Goal: Check status

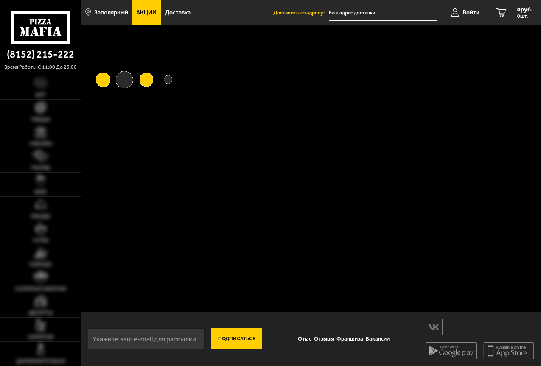
type input "Мурманская область, Печенгский муниципальный округ, улица Сафонова, 5"
type input "[STREET_ADDRESS][PERSON_NAME]"
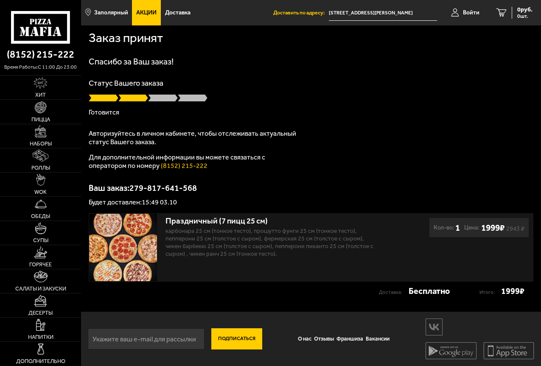
click at [364, 13] on input "[STREET_ADDRESS][PERSON_NAME]" at bounding box center [383, 13] width 108 height 16
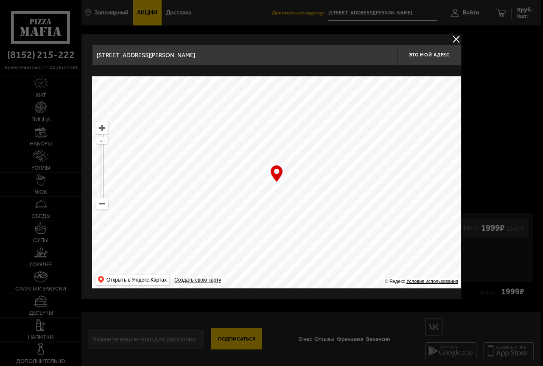
click at [454, 38] on button "delivery type" at bounding box center [456, 39] width 11 height 11
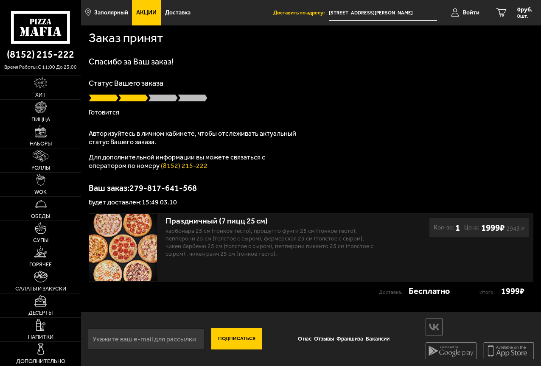
drag, startPoint x: 444, startPoint y: 96, endPoint x: 438, endPoint y: 99, distance: 6.3
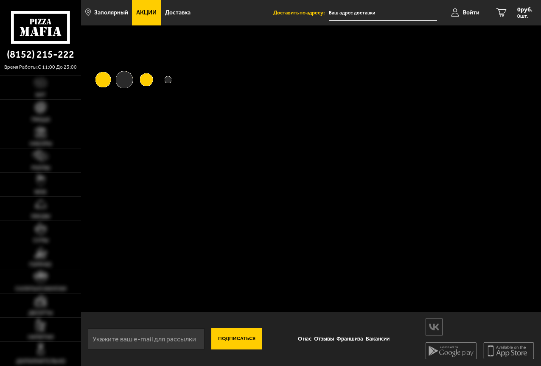
type input "[STREET_ADDRESS][PERSON_NAME]"
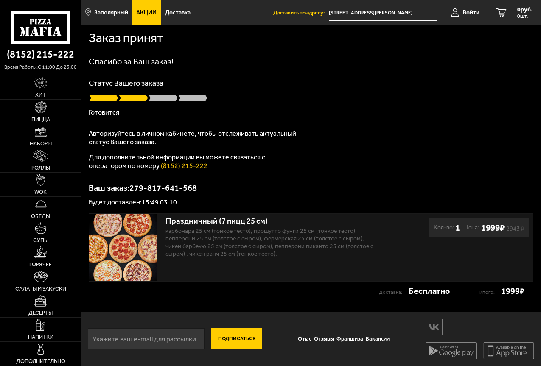
drag, startPoint x: 371, startPoint y: 70, endPoint x: 372, endPoint y: 76, distance: 5.7
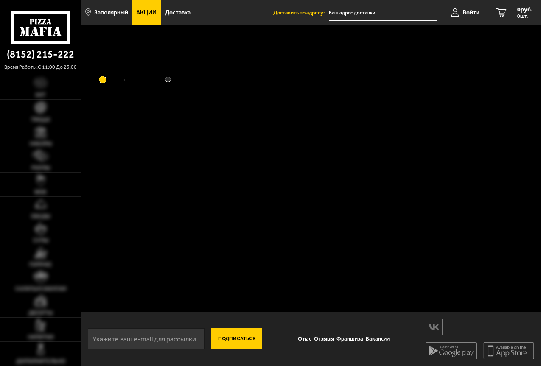
type input "[STREET_ADDRESS][PERSON_NAME]"
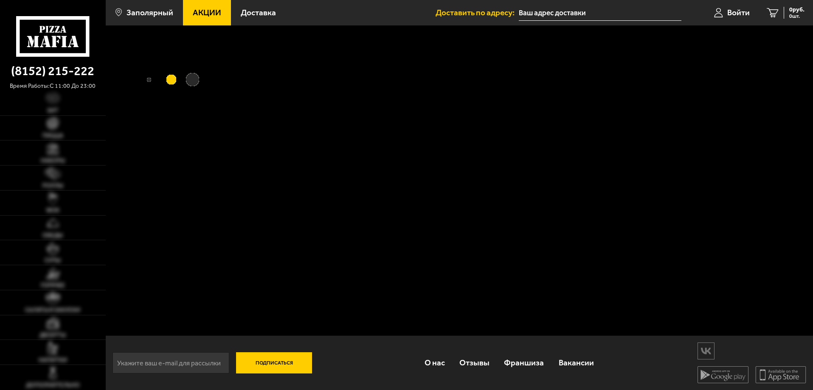
type input "[STREET_ADDRESS][PERSON_NAME]"
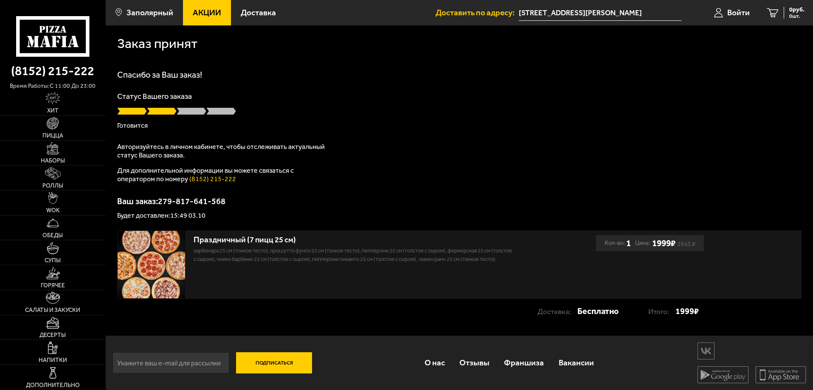
scroll to position [0, 0]
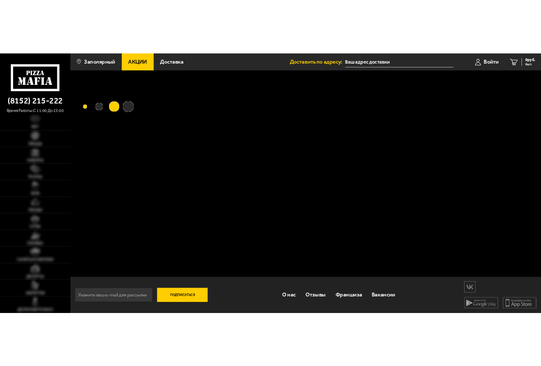
scroll to position [0, 0]
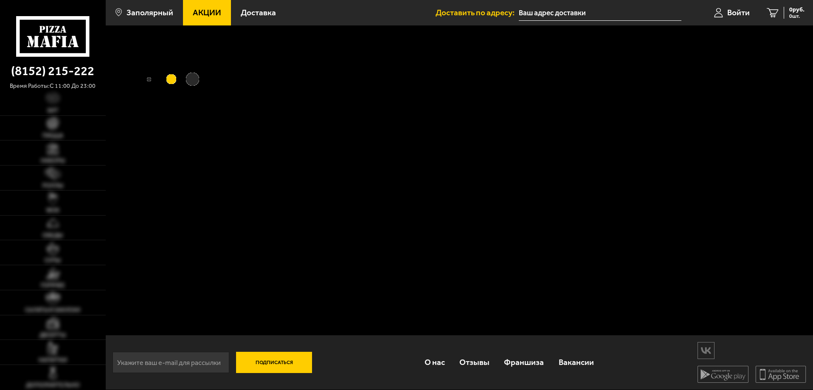
type input "[STREET_ADDRESS][PERSON_NAME]"
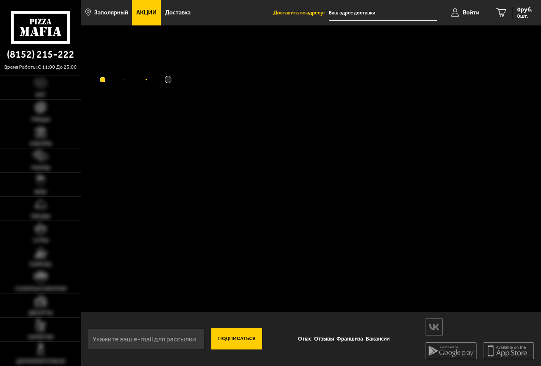
scroll to position [0, 0]
type input "[STREET_ADDRESS][PERSON_NAME]"
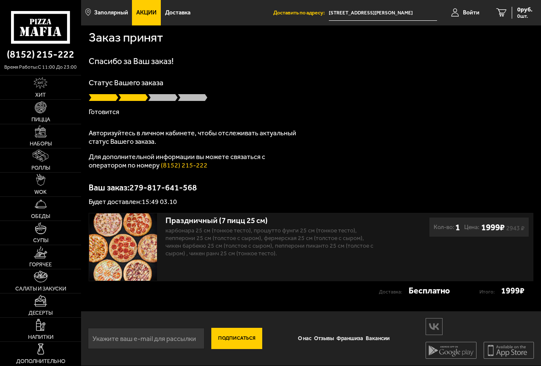
scroll to position [0, 0]
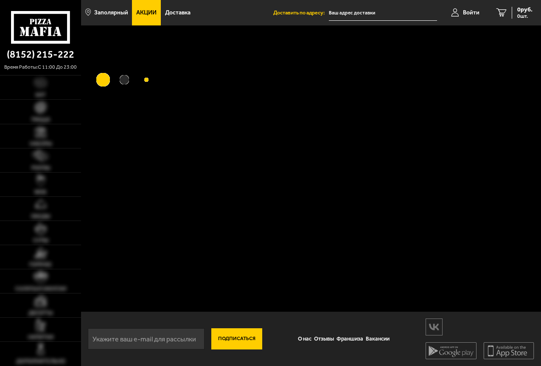
type input "[STREET_ADDRESS][PERSON_NAME]"
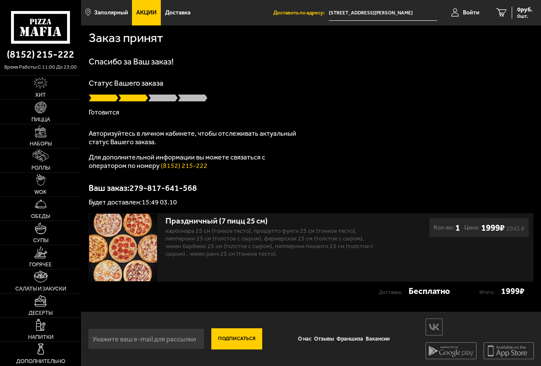
click at [426, 103] on div "Статус Вашего заказа [PERSON_NAME]" at bounding box center [311, 97] width 445 height 37
